Goal: Task Accomplishment & Management: Complete application form

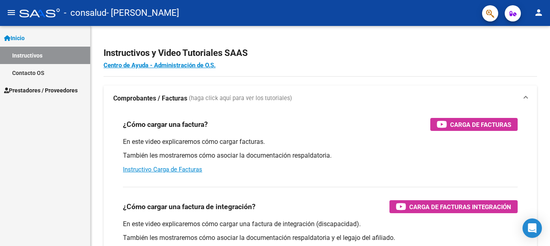
click at [29, 90] on span "Prestadores / Proveedores" at bounding box center [41, 90] width 74 height 9
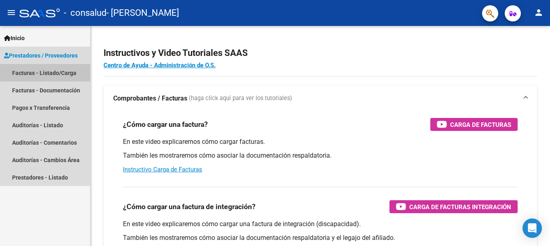
click at [42, 71] on link "Facturas - Listado/Carga" at bounding box center [45, 72] width 90 height 17
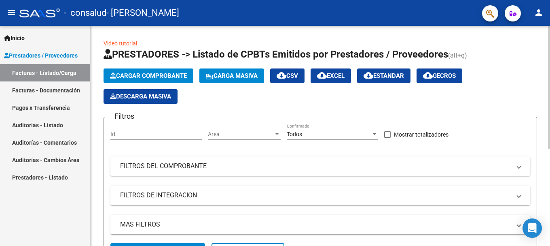
click at [152, 74] on span "Cargar Comprobante" at bounding box center [148, 75] width 77 height 7
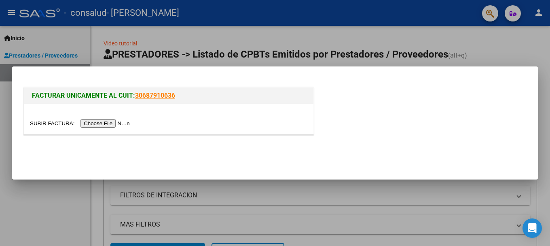
click at [105, 123] on input "file" at bounding box center [81, 123] width 102 height 8
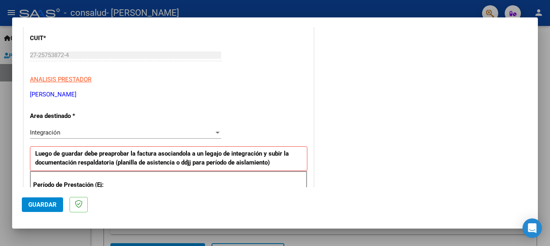
scroll to position [106, 0]
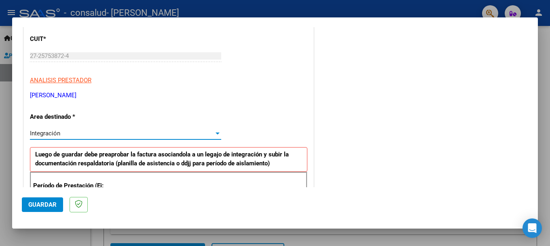
click at [214, 131] on div at bounding box center [217, 133] width 7 height 6
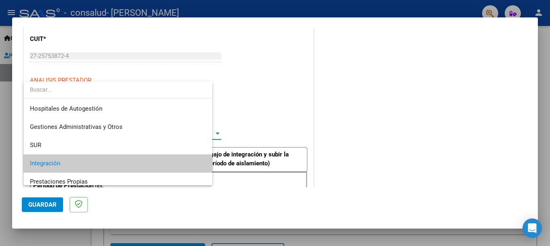
scroll to position [30, 0]
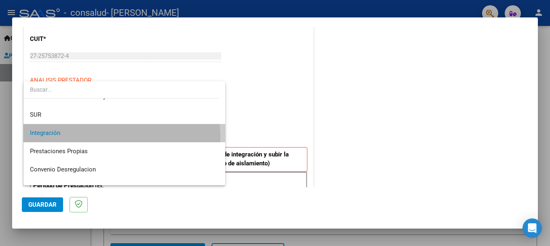
click at [97, 138] on span "Integración" at bounding box center [124, 133] width 189 height 18
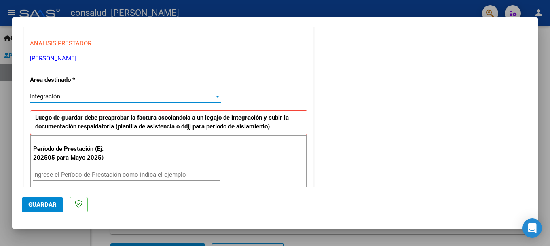
scroll to position [187, 0]
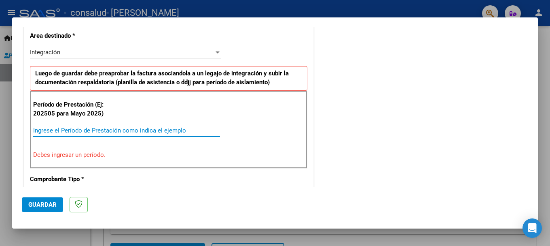
click at [69, 128] on input "Ingrese el Período de Prestación como indica el ejemplo" at bounding box center [126, 130] width 187 height 7
type input "0"
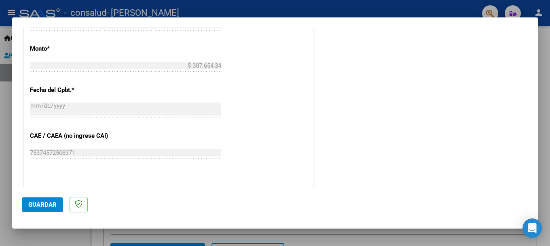
scroll to position [430, 0]
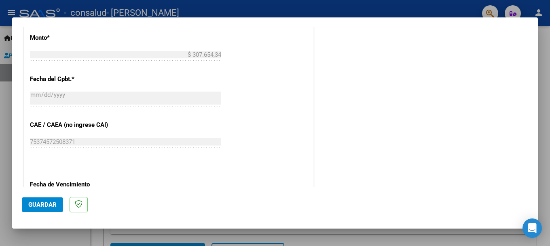
type input "202508"
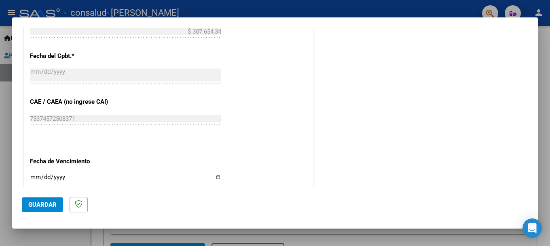
scroll to position [510, 0]
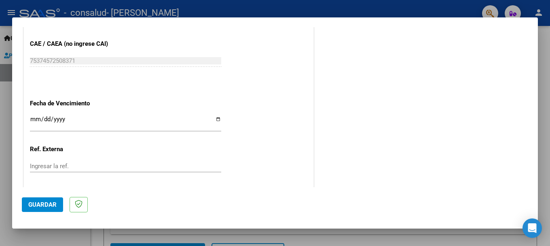
click at [32, 117] on input "Ingresar la fecha" at bounding box center [125, 122] width 191 height 13
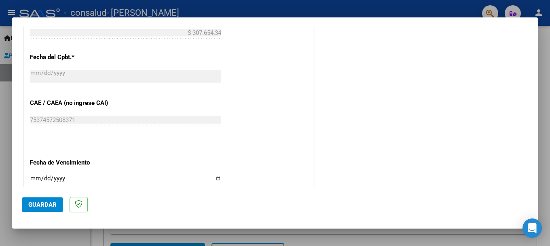
scroll to position [470, 0]
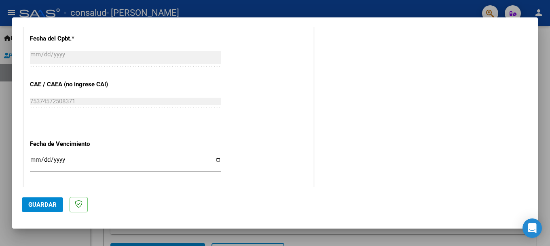
click at [32, 164] on input "Ingresar la fecha" at bounding box center [125, 162] width 191 height 13
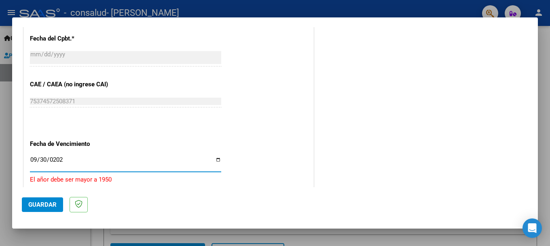
type input "[DATE]"
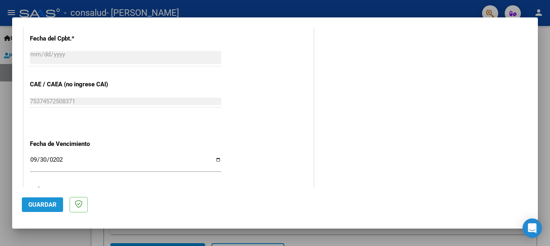
click at [37, 202] on span "Guardar" at bounding box center [42, 204] width 28 height 7
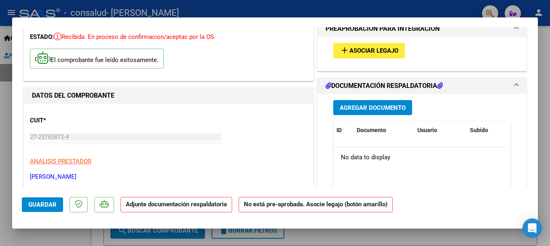
scroll to position [0, 0]
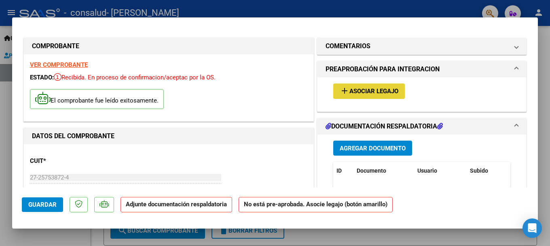
click at [359, 91] on span "Asociar Legajo" at bounding box center [373, 91] width 49 height 7
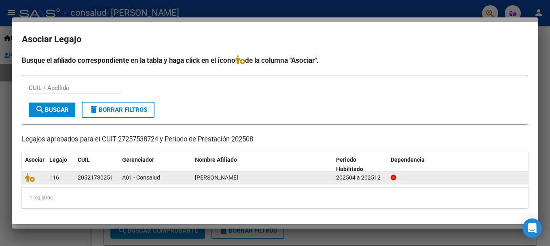
click at [79, 181] on div "20521730251" at bounding box center [96, 177] width 36 height 9
click at [367, 179] on div "202504 a 202512" at bounding box center [360, 177] width 48 height 9
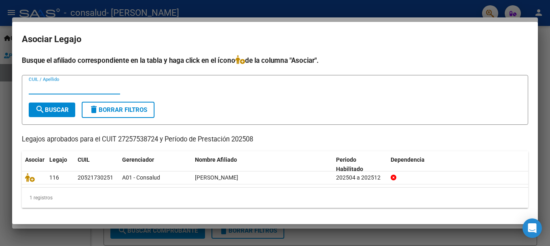
click at [32, 89] on input "CUIL / Apellido" at bounding box center [74, 87] width 91 height 7
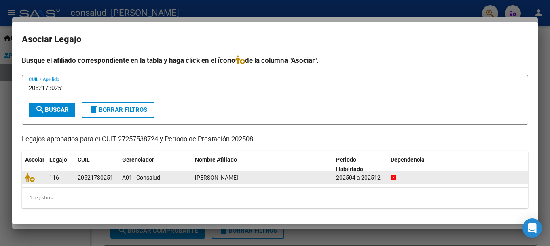
type input "20521730251"
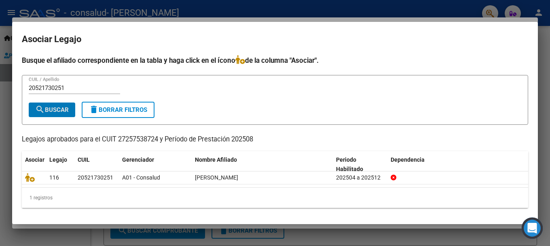
click at [532, 226] on icon "Open Intercom Messenger" at bounding box center [531, 227] width 9 height 11
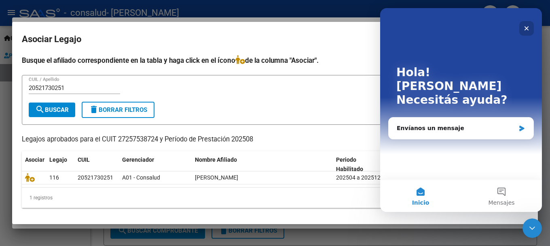
click at [532, 28] on div "Cerrar" at bounding box center [526, 28] width 15 height 15
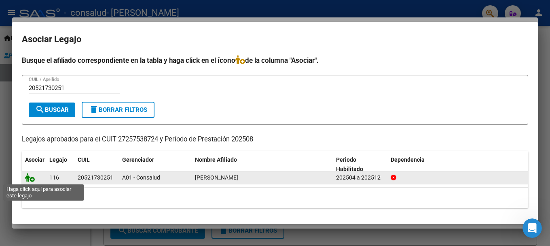
click at [32, 177] on icon at bounding box center [30, 177] width 10 height 9
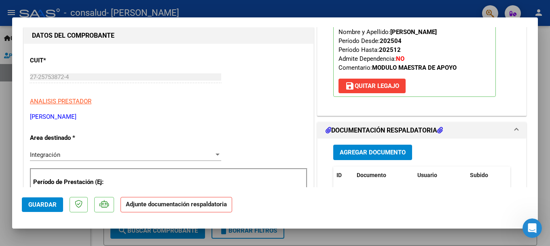
scroll to position [121, 0]
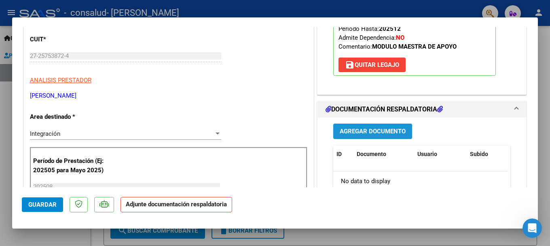
click at [375, 132] on span "Agregar Documento" at bounding box center [373, 131] width 66 height 7
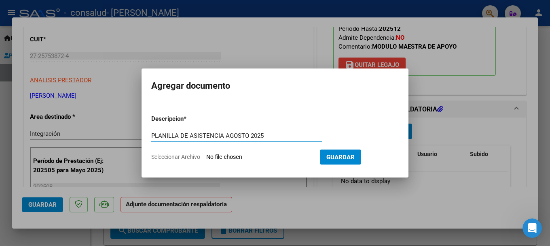
type input "PLANILLA DE ASISTENCIA AGOSTO 2025"
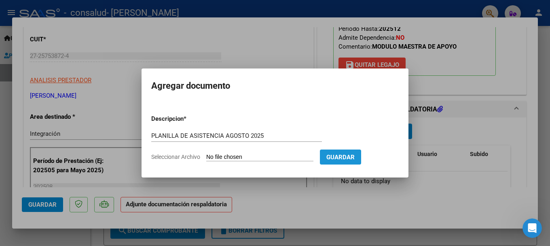
click at [357, 151] on button "Guardar" at bounding box center [340, 156] width 41 height 15
click at [197, 151] on form "Descripcion * PLANILLA DE ASISTENCIA [DATE] Escriba aquí una descripcion Selecc…" at bounding box center [275, 137] width 248 height 59
click at [196, 157] on span "Seleccionar Archivo" at bounding box center [175, 156] width 49 height 6
click at [206, 157] on input "Seleccionar Archivo" at bounding box center [259, 157] width 107 height 8
type input "C:\fakepath\PLANILLA ASISTENCIA [DATE].pdf"
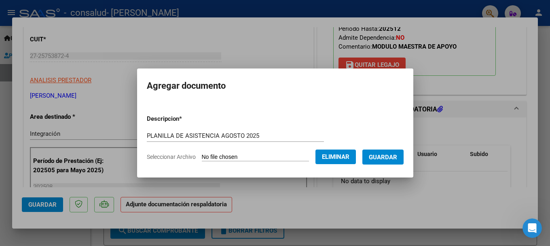
click at [393, 155] on span "Guardar" at bounding box center [383, 156] width 28 height 7
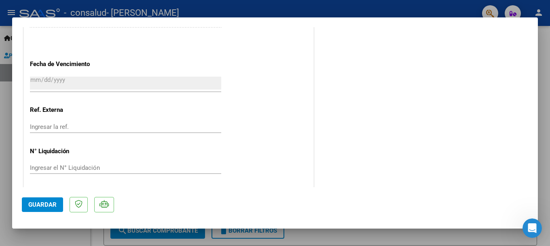
scroll to position [564, 0]
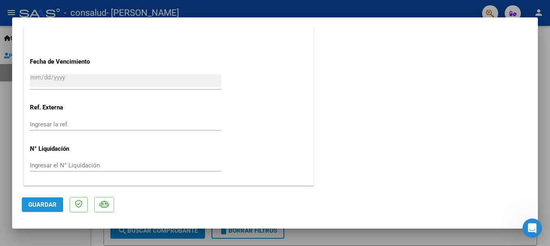
click at [36, 203] on span "Guardar" at bounding box center [42, 204] width 28 height 7
click at [471, 6] on div at bounding box center [275, 123] width 550 height 246
type input "$ 0,00"
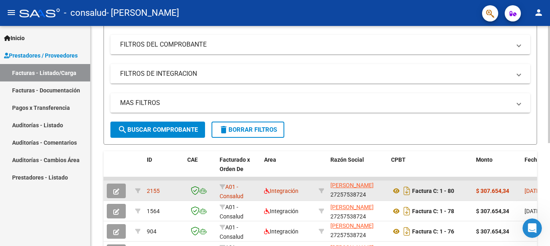
scroll to position [11, 0]
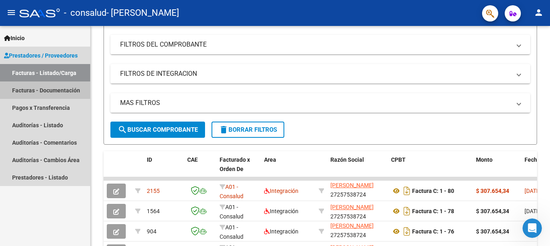
click at [47, 87] on link "Facturas - Documentación" at bounding box center [45, 89] width 90 height 17
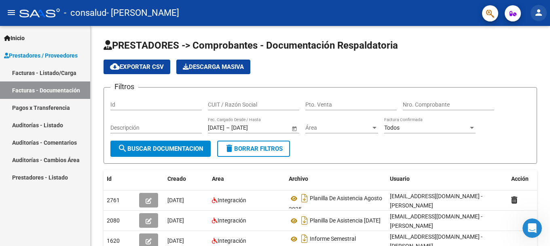
click at [540, 6] on button "person" at bounding box center [539, 13] width 16 height 16
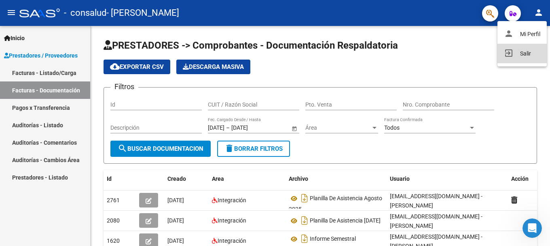
click at [524, 51] on button "exit_to_app Salir" at bounding box center [522, 53] width 49 height 19
